Goal: Task Accomplishment & Management: Use online tool/utility

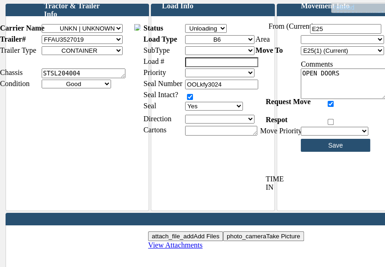
select select "Empty"
click at [192, 31] on select "Empty Loaded Loading Unloading" at bounding box center [206, 28] width 42 height 9
type input "Please Wait..."
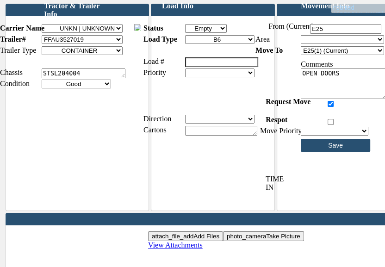
drag, startPoint x: 357, startPoint y: 81, endPoint x: 295, endPoint y: 79, distance: 62.0
click at [339, 44] on select "B22 [GEOGRAPHIC_DATA] B22 East Fence B22 [GEOGRAPHIC_DATA] B22 [GEOGRAPHIC_DATA…" at bounding box center [342, 39] width 83 height 9
select select "93"
click at [308, 42] on select "B22 [GEOGRAPHIC_DATA] B22 East Fence B22 [GEOGRAPHIC_DATA] B22 [GEOGRAPHIC_DATA…" at bounding box center [342, 39] width 83 height 9
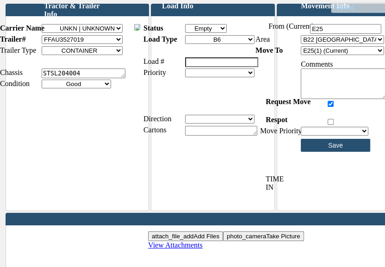
type input "Please Wait..."
click at [337, 152] on input "Save" at bounding box center [335, 145] width 69 height 13
type input "Please Wait..."
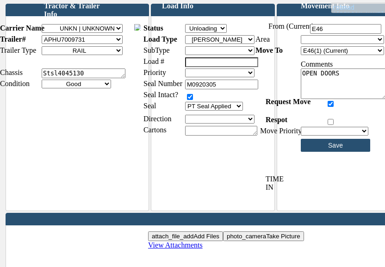
click at [227, 33] on select "Empty Loaded Loading Unloading" at bounding box center [206, 28] width 42 height 9
select select "Empty"
click at [192, 31] on select "Empty Loaded Loading Unloading" at bounding box center [206, 28] width 42 height 9
type input "Please Wait..."
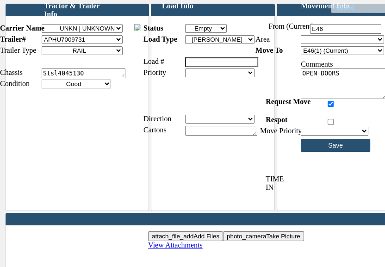
drag, startPoint x: 354, startPoint y: 80, endPoint x: 287, endPoint y: 74, distance: 67.9
click at [337, 44] on select "B22 [GEOGRAPHIC_DATA] B22 East Fence B22 [GEOGRAPHIC_DATA] B22 [GEOGRAPHIC_DATA…" at bounding box center [342, 39] width 83 height 9
select select "93"
click at [308, 42] on select "B22 [GEOGRAPHIC_DATA] B22 East Fence B22 [GEOGRAPHIC_DATA] B22 [GEOGRAPHIC_DATA…" at bounding box center [342, 39] width 83 height 9
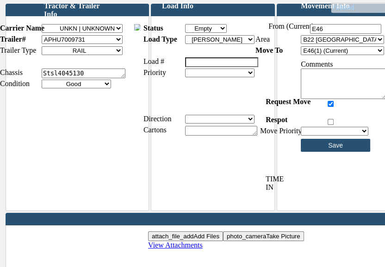
type input "Please Wait..."
click at [351, 152] on input "Save" at bounding box center [335, 145] width 69 height 13
type input "Please Wait..."
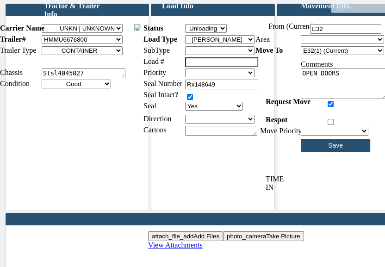
drag, startPoint x: 230, startPoint y: 35, endPoint x: 228, endPoint y: 42, distance: 6.7
select select
click at [192, 31] on select "Empty Loaded Loading Unloading" at bounding box center [206, 28] width 42 height 9
type input "Please Wait..."
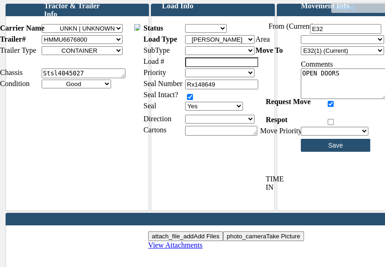
click at [223, 33] on select "Empty Loaded Loading Unloading" at bounding box center [206, 28] width 42 height 9
select select "Empty"
click at [192, 31] on select "Empty Loaded Loading Unloading" at bounding box center [206, 28] width 42 height 9
type input "Please Wait..."
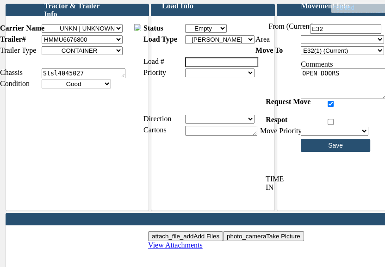
click at [335, 44] on select "B22 [GEOGRAPHIC_DATA] B22 East Fence B22 [GEOGRAPHIC_DATA] B22 [GEOGRAPHIC_DATA…" at bounding box center [342, 39] width 83 height 9
select select "93"
click at [308, 42] on select "B22 [GEOGRAPHIC_DATA] B22 East Fence B22 [GEOGRAPHIC_DATA] B22 [GEOGRAPHIC_DATA…" at bounding box center [342, 39] width 83 height 9
type input "Please Wait..."
drag, startPoint x: 353, startPoint y: 81, endPoint x: 282, endPoint y: 76, distance: 71.0
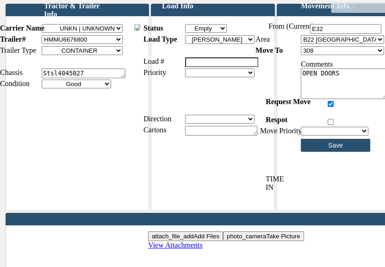
click at [347, 149] on input "Save" at bounding box center [335, 145] width 69 height 13
type input "Please Wait..."
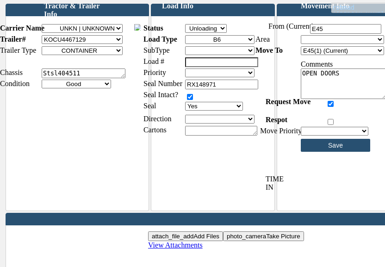
select select "Empty"
click at [192, 31] on select "Empty Loaded Loading Unloading" at bounding box center [206, 28] width 42 height 9
type input "Please Wait..."
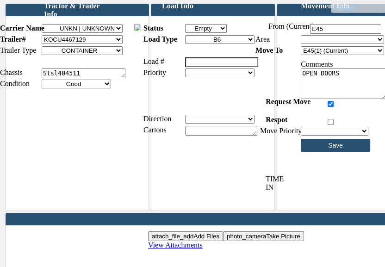
drag, startPoint x: 355, startPoint y: 81, endPoint x: 294, endPoint y: 81, distance: 61.5
click at [336, 44] on select "B22 [GEOGRAPHIC_DATA] B22 East Fence B22 [GEOGRAPHIC_DATA] B22 [GEOGRAPHIC_DATA…" at bounding box center [342, 39] width 83 height 9
select select "93"
click at [308, 42] on select "B22 [GEOGRAPHIC_DATA] B22 East Fence B22 [GEOGRAPHIC_DATA] B22 [GEOGRAPHIC_DATA…" at bounding box center [342, 39] width 83 height 9
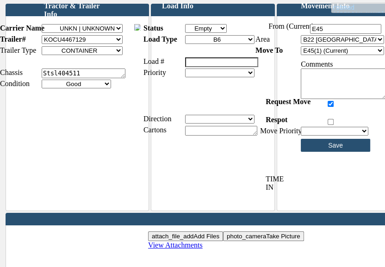
type input "Please Wait..."
click at [340, 152] on input "Save" at bounding box center [335, 145] width 69 height 13
type input "Please Wait..."
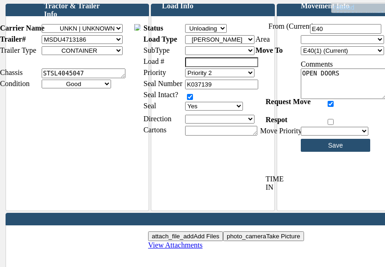
click at [214, 33] on select "Empty Loaded Loading Unloading" at bounding box center [206, 28] width 42 height 9
select select "Empty"
click at [192, 31] on select "Empty Loaded Loading Unloading" at bounding box center [206, 28] width 42 height 9
type input "Please Wait..."
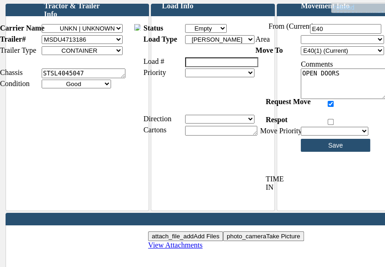
click at [342, 44] on select "B22 [GEOGRAPHIC_DATA] B22 East Fence B22 [GEOGRAPHIC_DATA] B22 [GEOGRAPHIC_DATA…" at bounding box center [342, 39] width 83 height 9
select select "93"
click at [308, 42] on select "B22 [GEOGRAPHIC_DATA] B22 East Fence B22 [GEOGRAPHIC_DATA] B22 [GEOGRAPHIC_DATA…" at bounding box center [342, 39] width 83 height 9
type input "Please Wait..."
drag, startPoint x: 354, startPoint y: 80, endPoint x: 288, endPoint y: 80, distance: 66.2
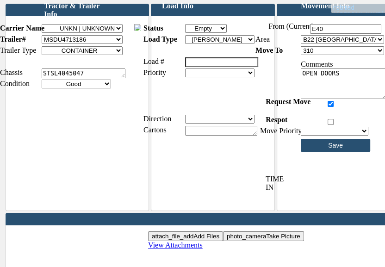
click at [336, 152] on input "Save" at bounding box center [335, 145] width 69 height 13
type input "Please Wait..."
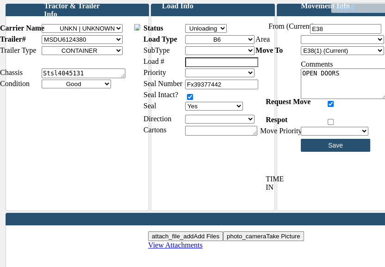
click at [217, 33] on select "Empty Loaded Loading Unloading" at bounding box center [206, 28] width 42 height 9
select select "Empty"
click at [192, 31] on select "Empty Loaded Loading Unloading" at bounding box center [206, 28] width 42 height 9
type input "Please Wait..."
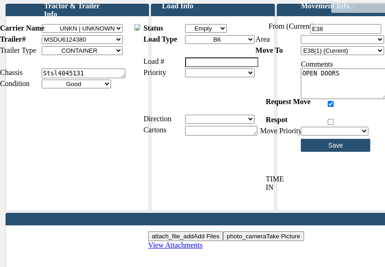
click at [336, 44] on select "B22 [GEOGRAPHIC_DATA] B22 East Fence B22 [GEOGRAPHIC_DATA] B22 [GEOGRAPHIC_DATA…" at bounding box center [342, 39] width 83 height 9
select select "93"
click at [308, 42] on select "B22 [GEOGRAPHIC_DATA] B22 East Fence B22 [GEOGRAPHIC_DATA] B22 [GEOGRAPHIC_DATA…" at bounding box center [342, 39] width 83 height 9
type input "Please Wait..."
click at [356, 81] on textarea "OPEN DOORS" at bounding box center [344, 83] width 86 height 31
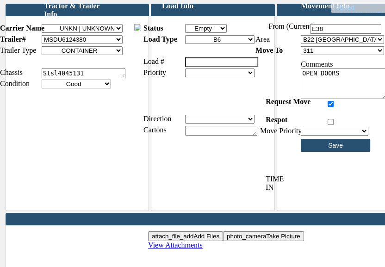
click at [356, 81] on textarea "OPEN DOORS" at bounding box center [344, 83] width 86 height 31
click at [348, 152] on input "Save" at bounding box center [335, 145] width 69 height 13
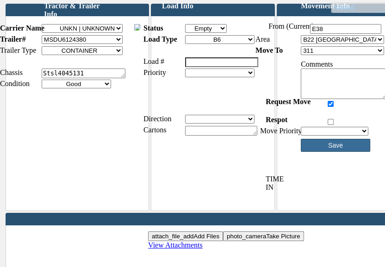
type input "Please Wait..."
